Goal: Information Seeking & Learning: Understand process/instructions

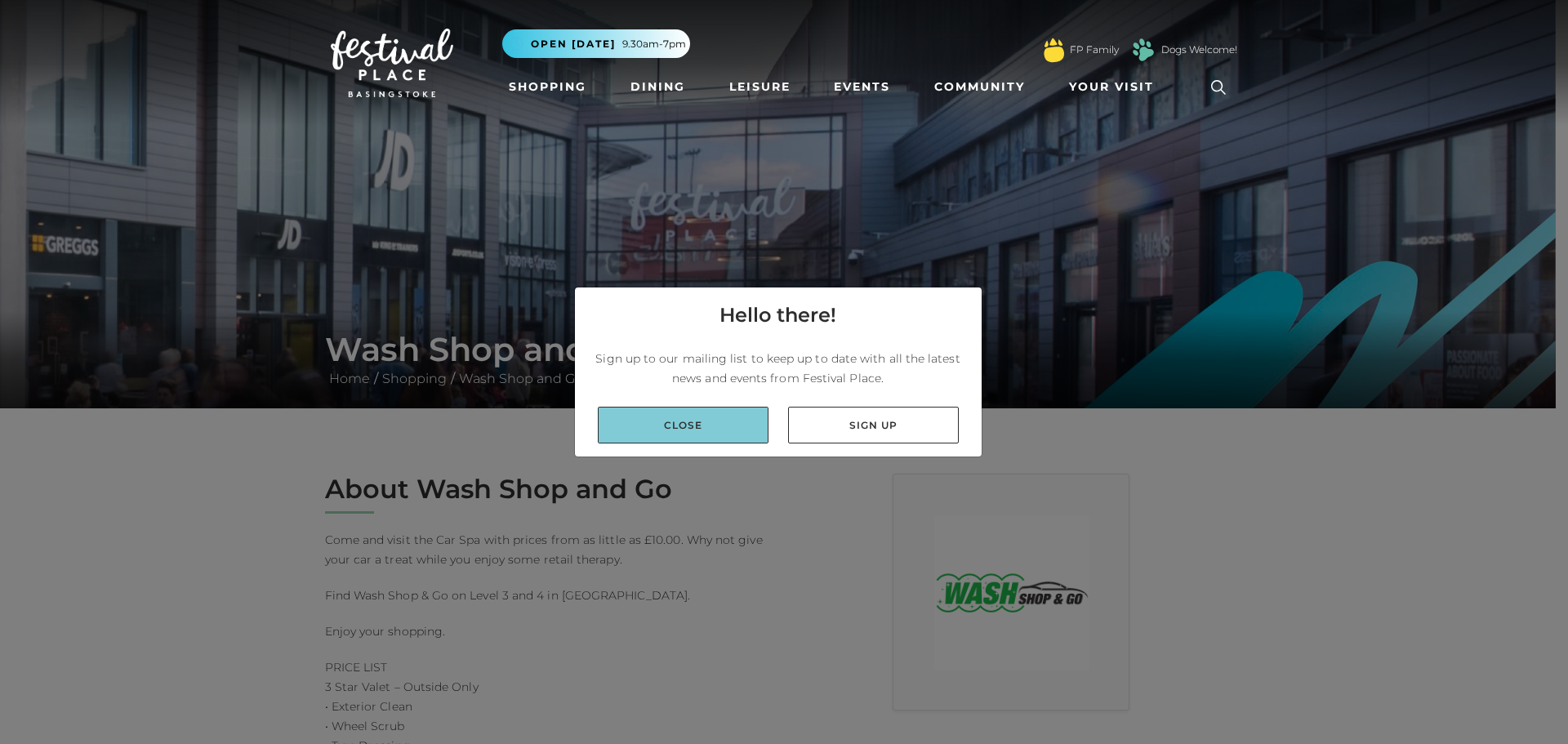
click at [715, 426] on link "Close" at bounding box center [683, 424] width 171 height 36
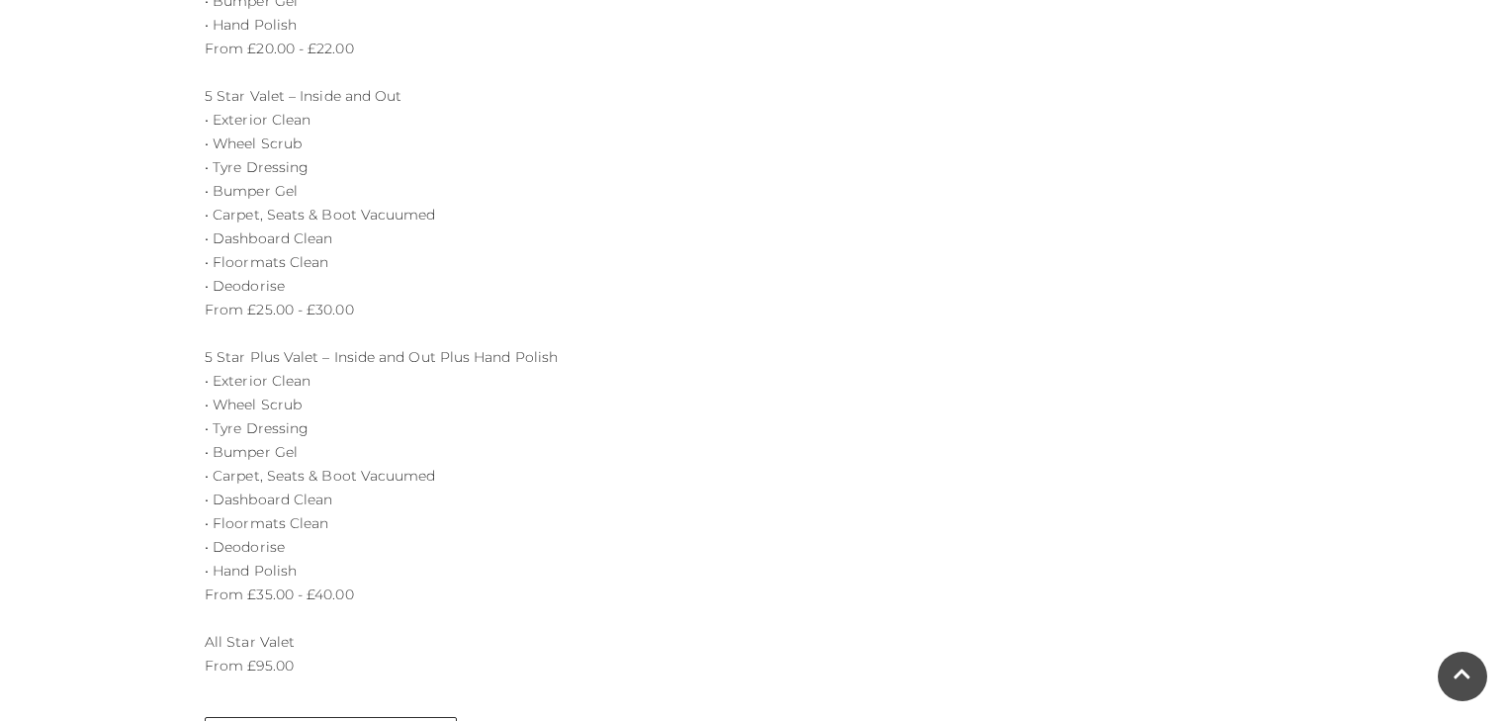
scroll to position [2398, 0]
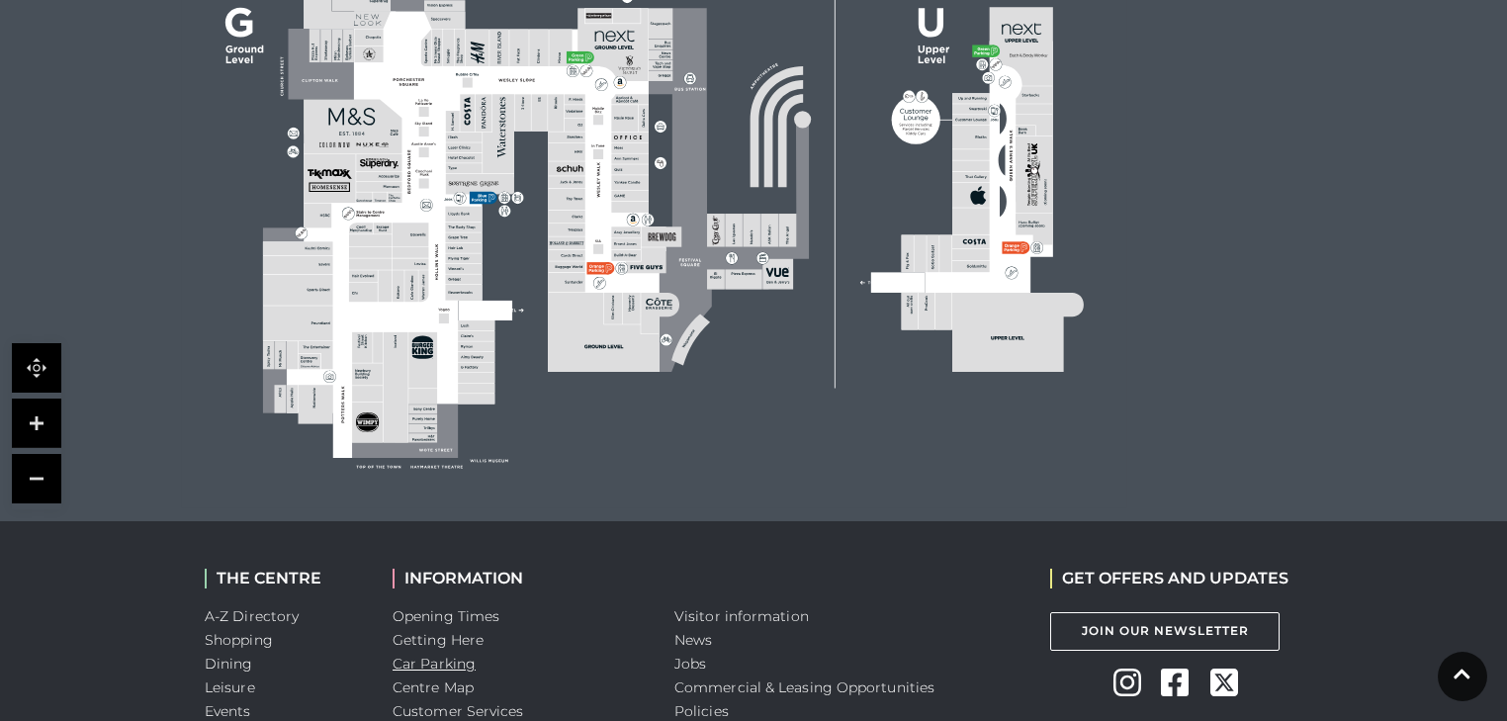
click at [428, 666] on link "Car Parking" at bounding box center [433, 663] width 83 height 18
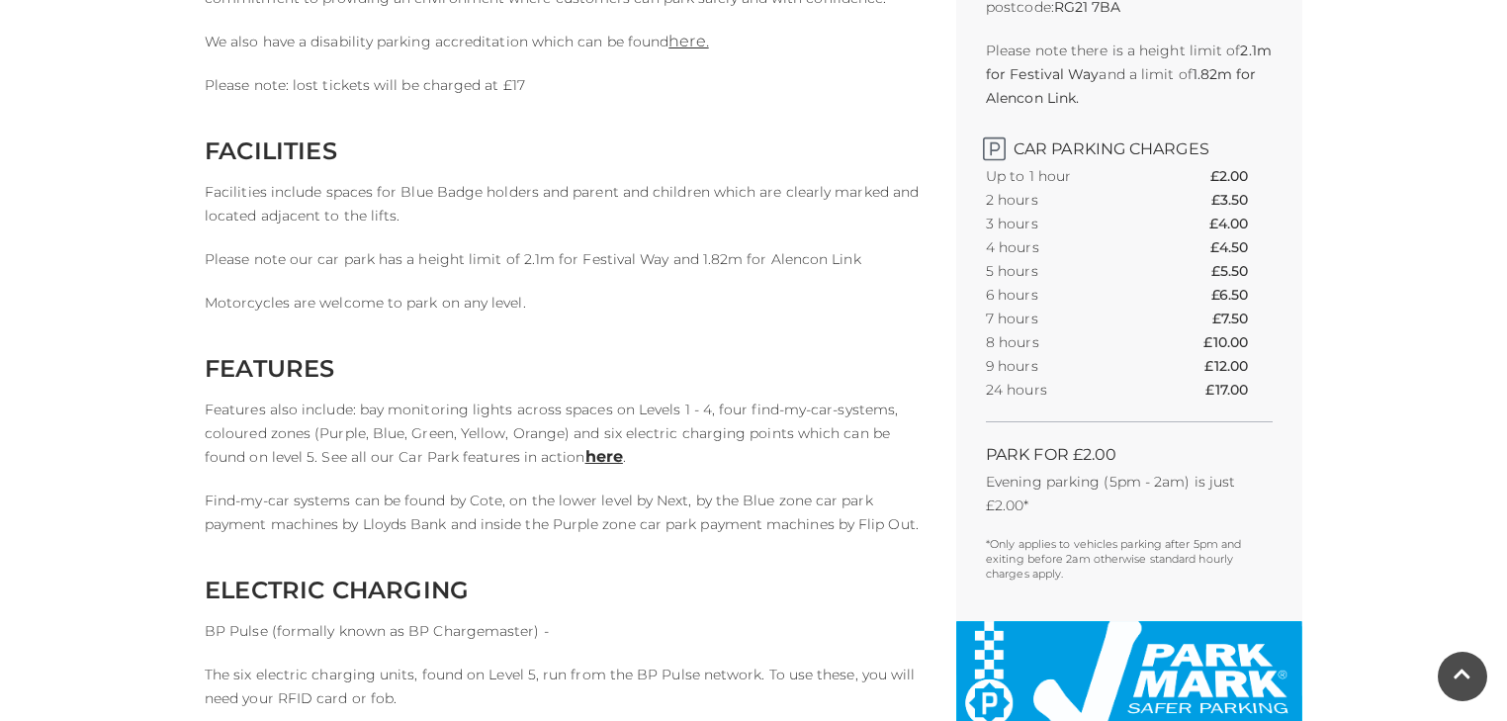
scroll to position [685, 0]
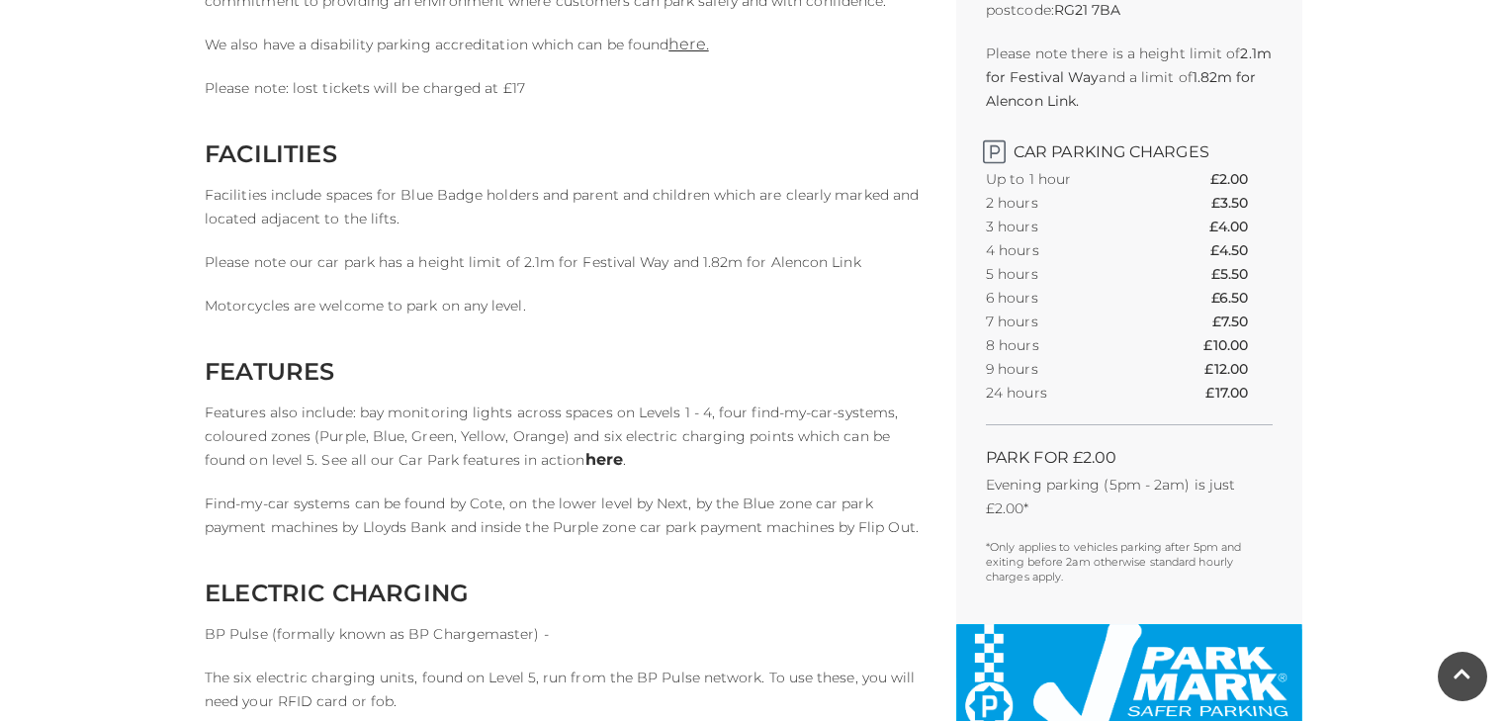
click at [585, 462] on link "here" at bounding box center [604, 459] width 38 height 19
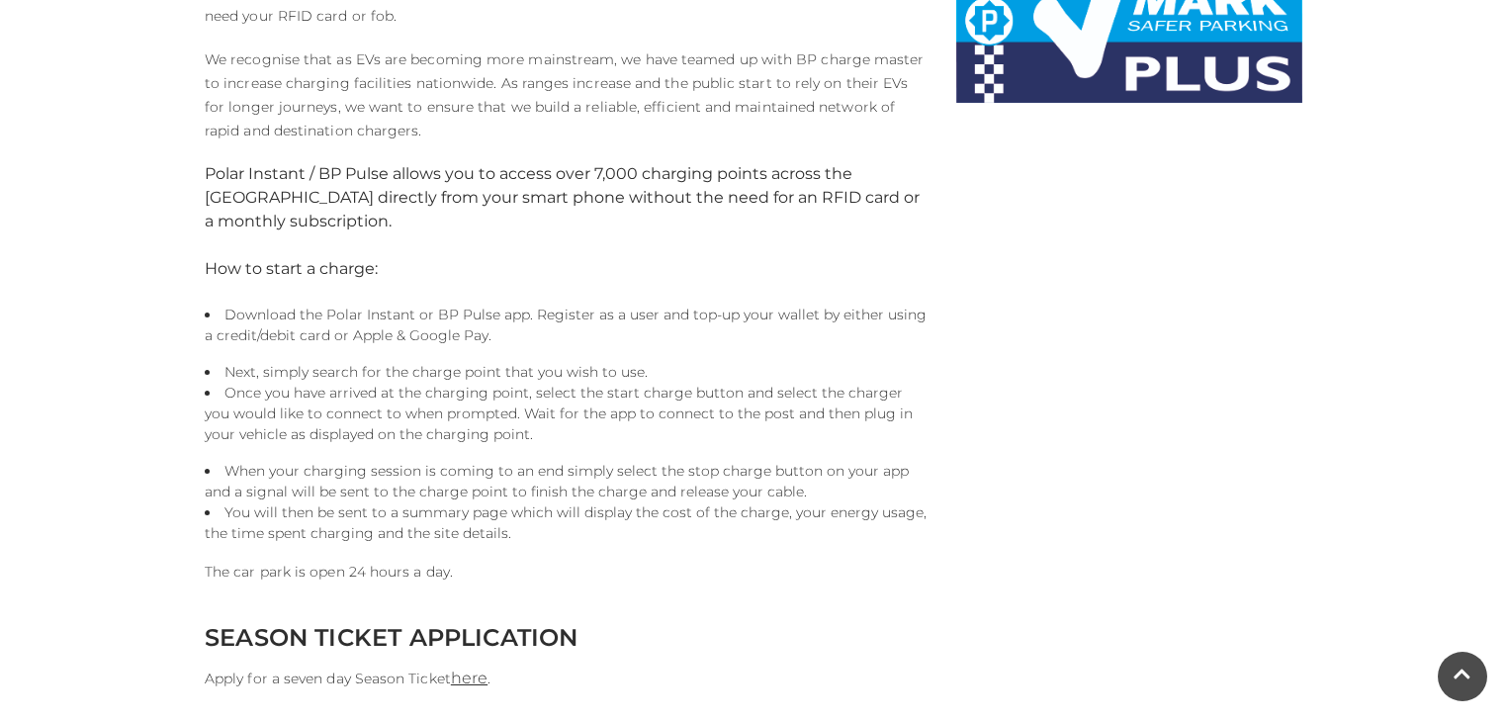
scroll to position [1713, 0]
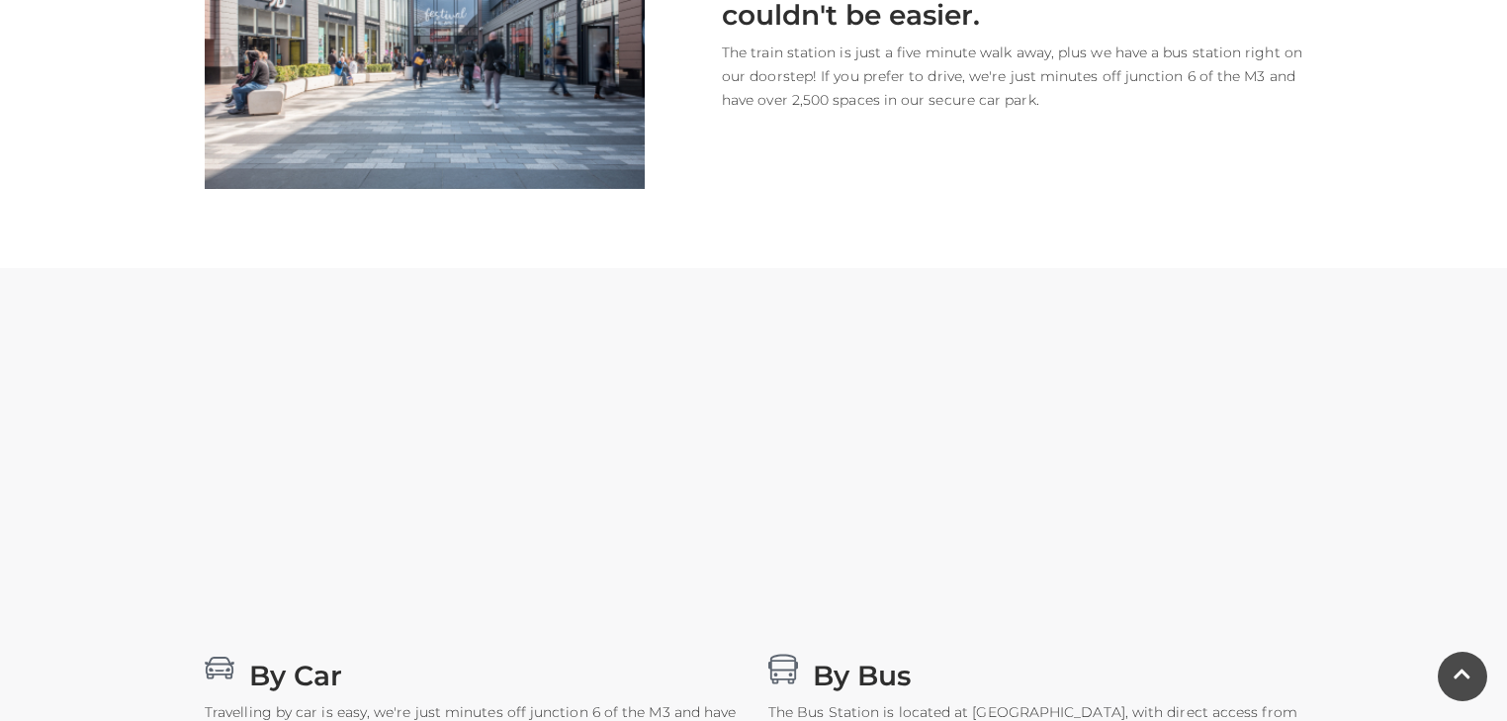
scroll to position [1028, 0]
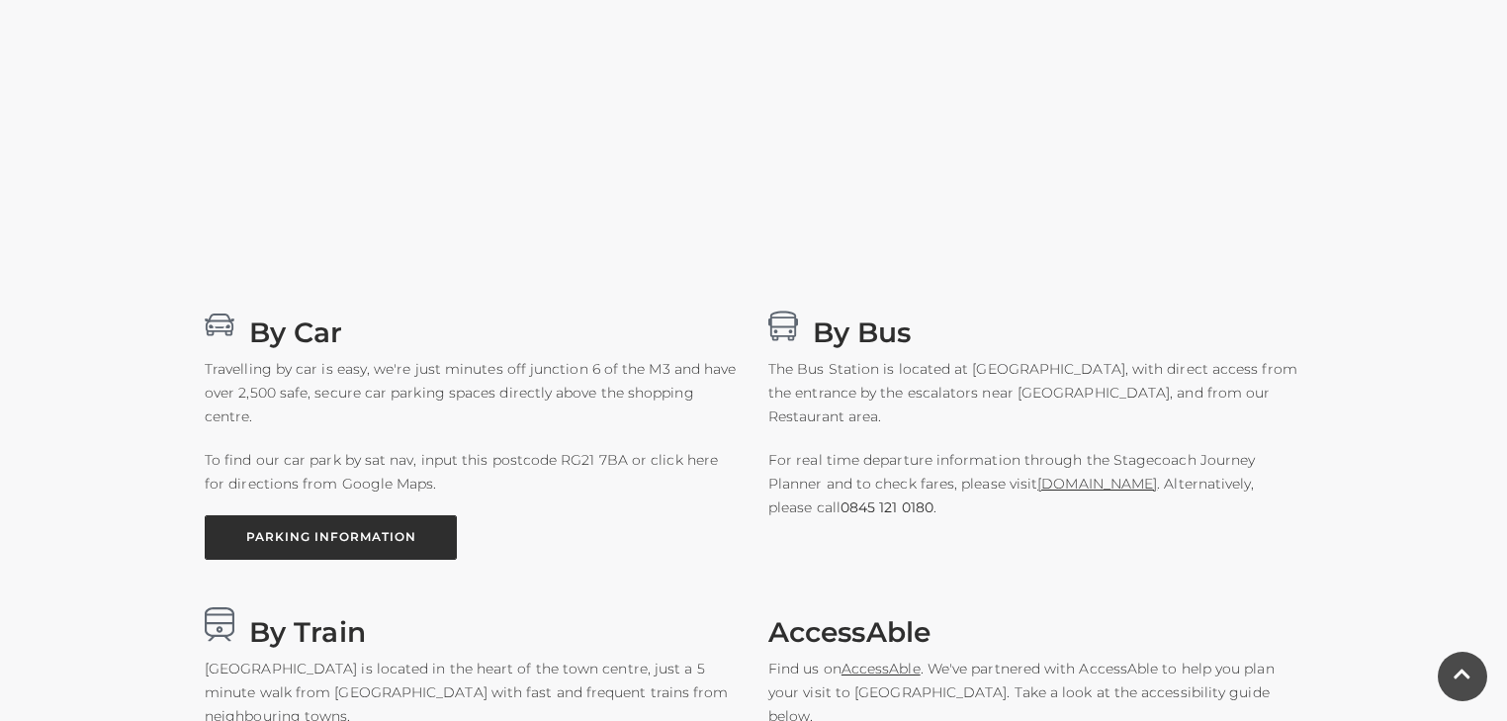
click at [352, 536] on link "PARKING INFORMATION" at bounding box center [331, 537] width 252 height 44
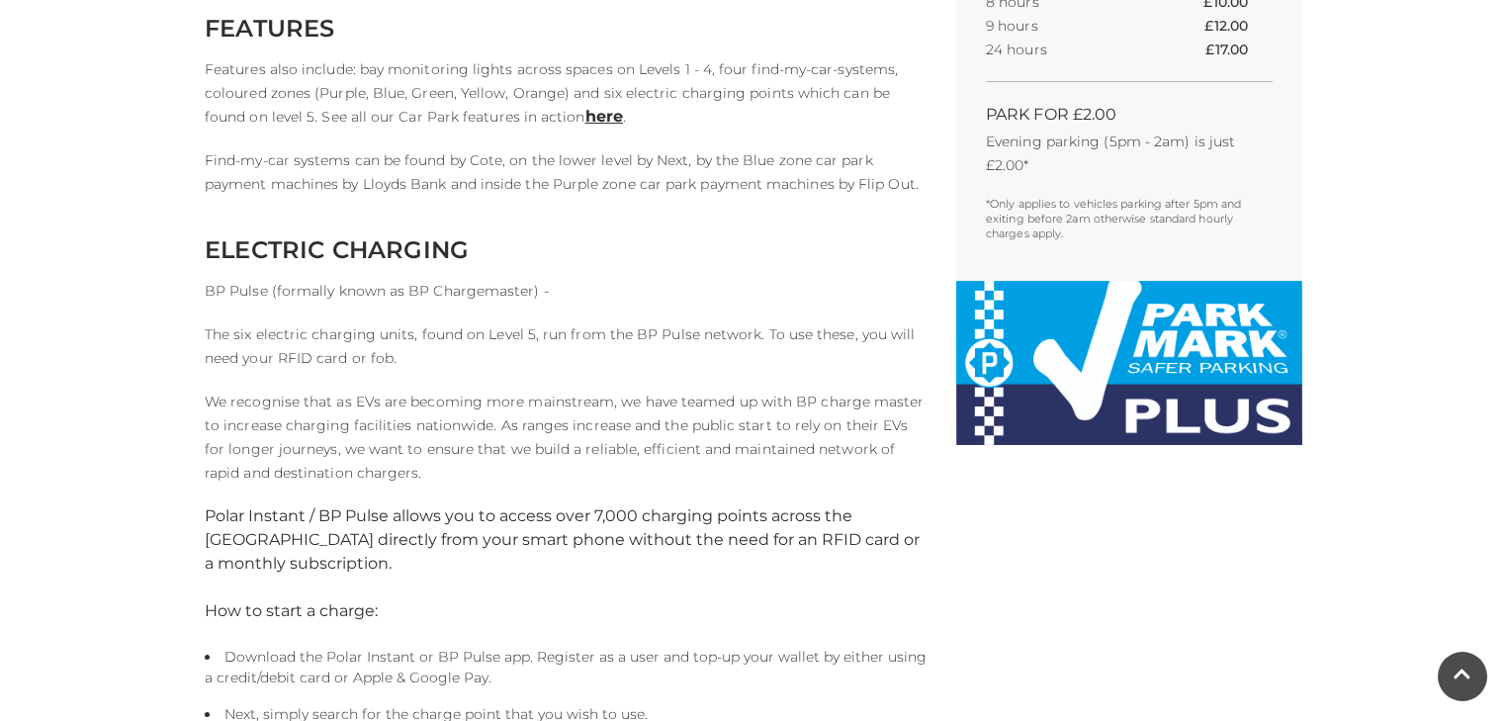
scroll to position [1370, 0]
